Goal: Find specific page/section: Find specific page/section

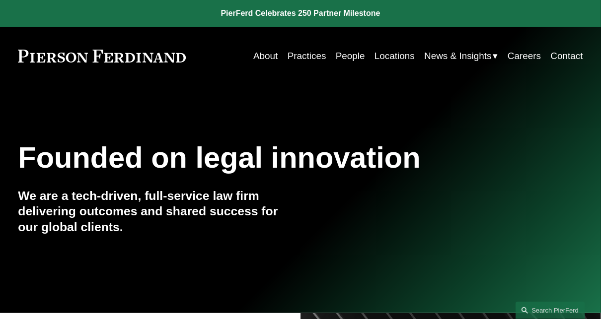
click at [349, 56] on link "People" at bounding box center [350, 56] width 29 height 19
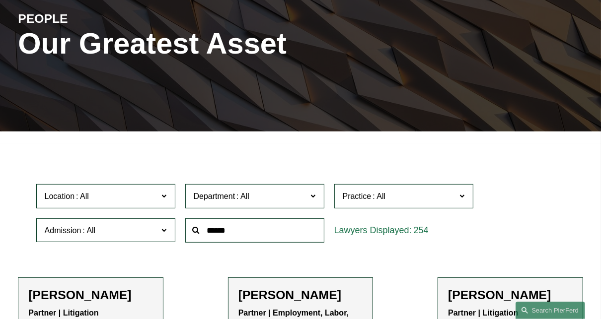
scroll to position [120, 0]
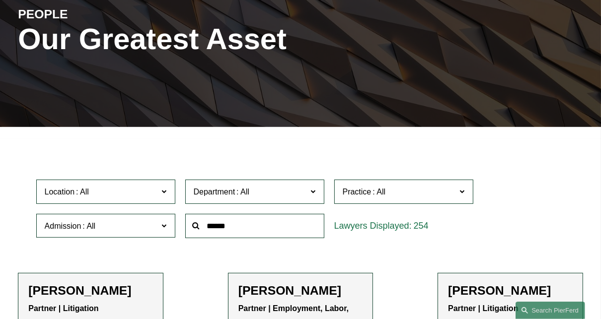
click at [309, 193] on label "Department" at bounding box center [254, 192] width 139 height 24
click at [316, 192] on label "Department" at bounding box center [254, 192] width 139 height 24
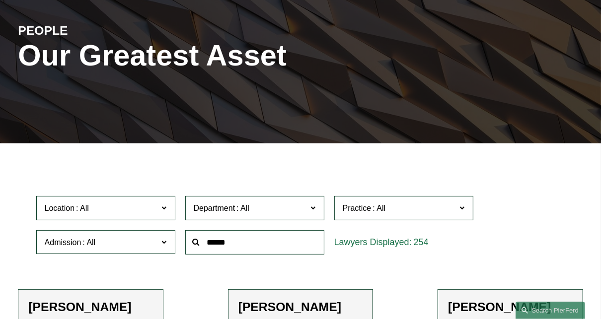
scroll to position [103, 0]
click at [166, 208] on span at bounding box center [163, 208] width 5 height 13
click at [460, 211] on span at bounding box center [462, 208] width 5 height 13
click at [0, 0] on link "All" at bounding box center [0, 0] width 0 height 0
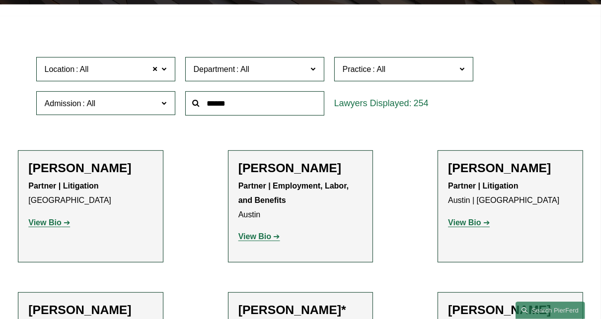
scroll to position [243, 0]
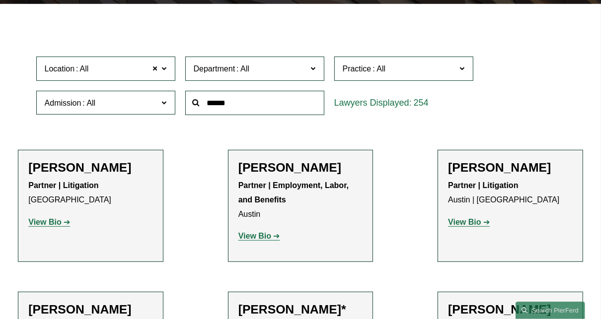
click at [469, 69] on label "Practice" at bounding box center [403, 69] width 139 height 24
click at [163, 102] on span at bounding box center [163, 102] width 5 height 13
click at [0, 0] on link "California" at bounding box center [0, 0] width 0 height 0
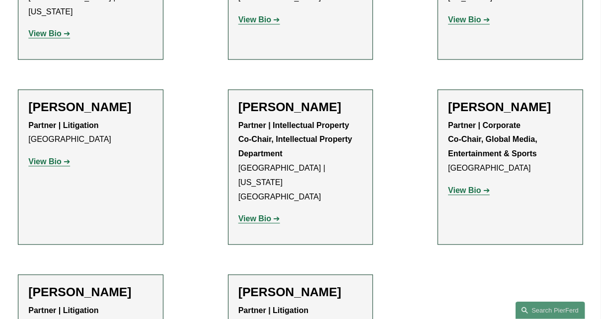
scroll to position [1486, 0]
click at [479, 187] on strong "View Bio" at bounding box center [464, 191] width 33 height 8
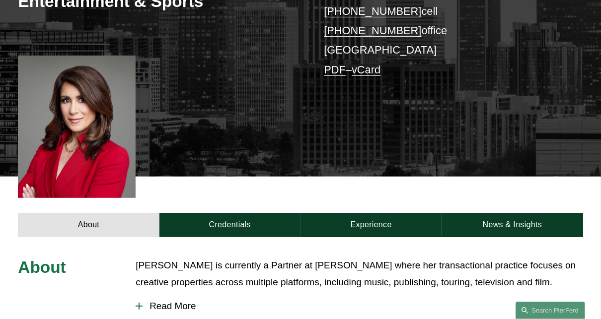
scroll to position [227, 0]
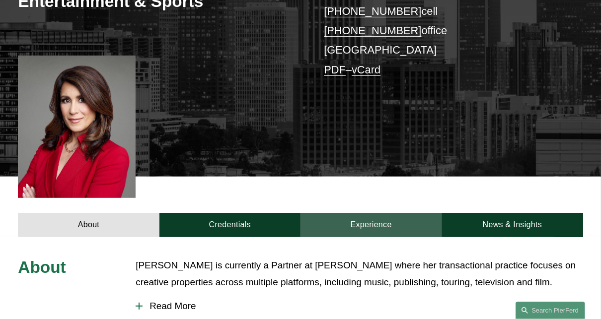
click at [348, 213] on link "Experience" at bounding box center [371, 225] width 141 height 24
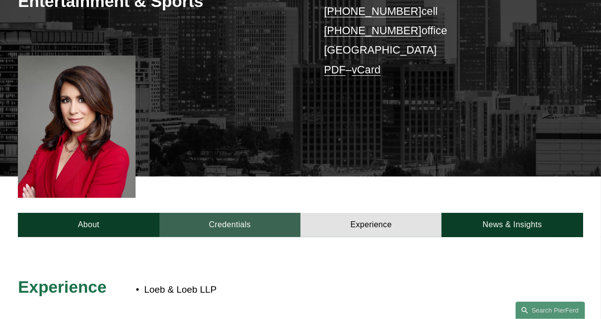
click at [226, 213] on link "Credentials" at bounding box center [229, 225] width 141 height 24
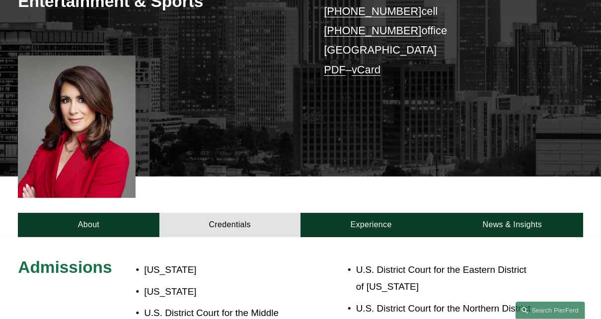
scroll to position [0, 0]
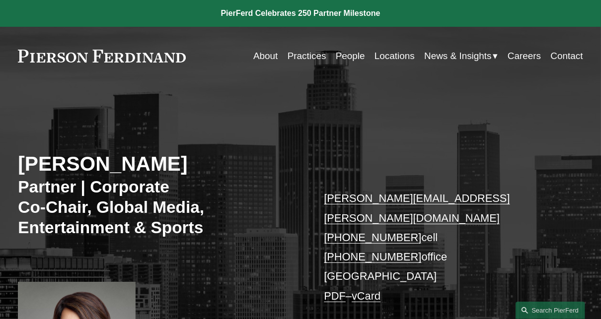
click at [262, 64] on link "About" at bounding box center [265, 56] width 24 height 19
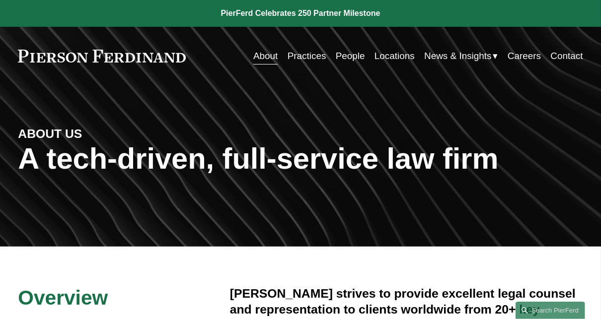
click at [142, 62] on link at bounding box center [102, 56] width 168 height 13
